Goal: Find contact information: Obtain details needed to contact an individual or organization

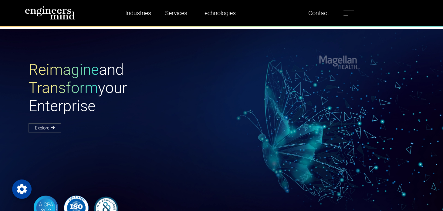
click at [349, 12] on label at bounding box center [349, 13] width 11 height 8
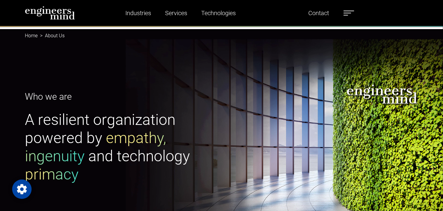
click at [348, 6] on ul "Industries Financial Services Healthcare Manufacturing Services Digital Transfo…" at bounding box center [233, 13] width 249 height 14
click at [349, 12] on label at bounding box center [349, 13] width 11 height 8
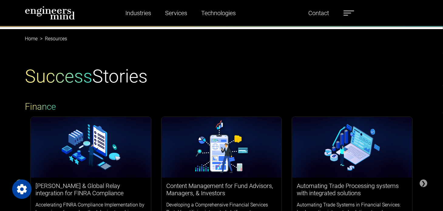
click at [348, 12] on label at bounding box center [349, 13] width 11 height 8
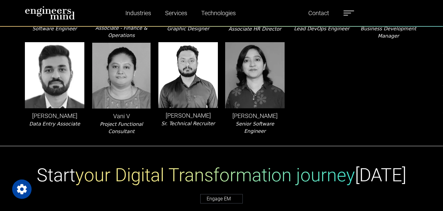
scroll to position [1492, 0]
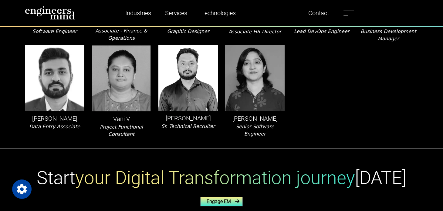
click at [218, 197] on link "Engage EM" at bounding box center [221, 201] width 42 height 9
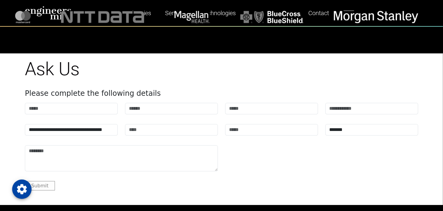
scroll to position [1974, 0]
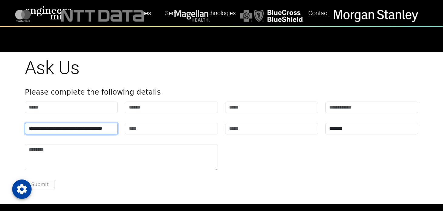
click at [89, 123] on select "**********" at bounding box center [71, 129] width 93 height 12
click at [187, 180] on div "Submit" at bounding box center [221, 184] width 393 height 9
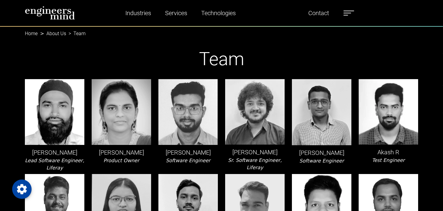
scroll to position [0, 0]
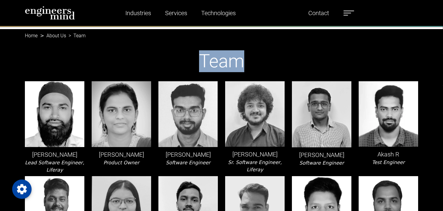
drag, startPoint x: 301, startPoint y: 29, endPoint x: 305, endPoint y: 30, distance: 4.6
